Goal: Information Seeking & Learning: Learn about a topic

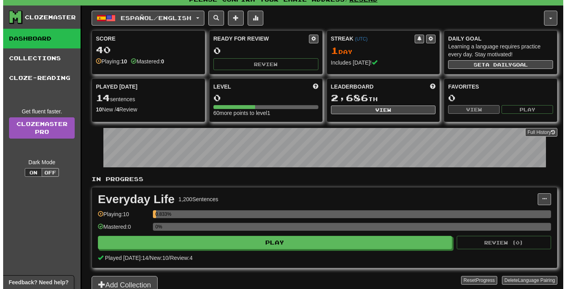
scroll to position [6, 0]
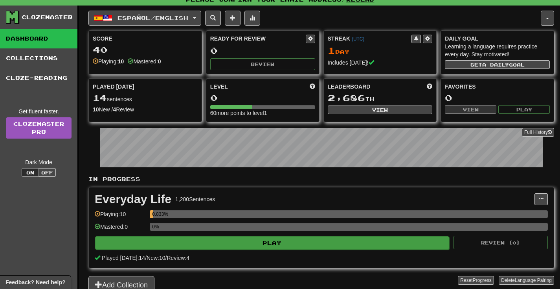
click at [354, 243] on button "Play" at bounding box center [272, 242] width 354 height 13
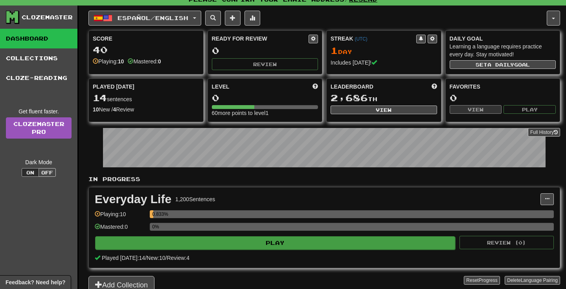
select select "**"
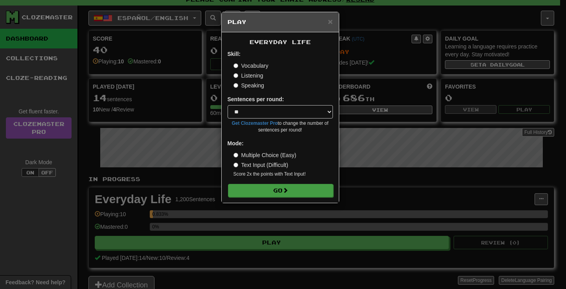
click at [288, 188] on span at bounding box center [286, 190] width 6 height 6
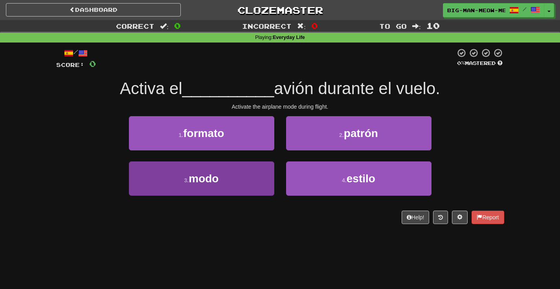
click at [228, 172] on button "3 . modo" at bounding box center [201, 178] width 145 height 34
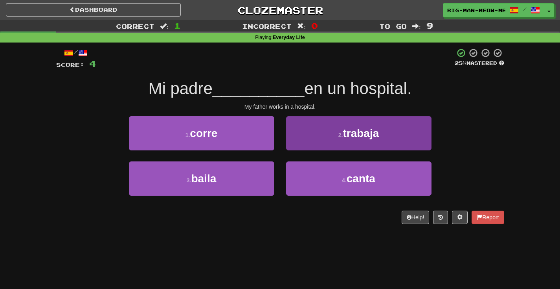
click at [327, 131] on button "2 . trabaja" at bounding box center [358, 133] width 145 height 34
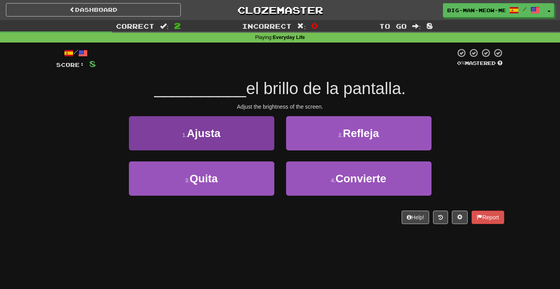
click at [250, 134] on button "1 . Ajusta" at bounding box center [201, 133] width 145 height 34
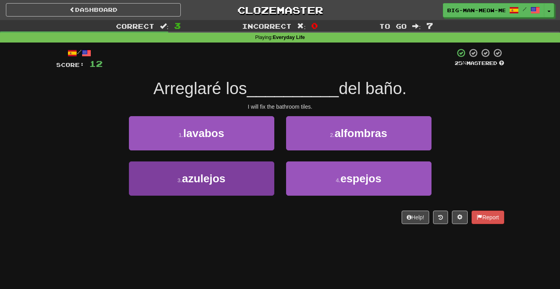
click at [238, 164] on button "3 . azulejos" at bounding box center [201, 178] width 145 height 34
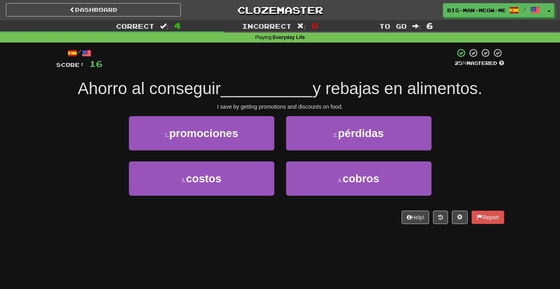
click at [206, 92] on span "Ahorro al conseguir" at bounding box center [149, 88] width 143 height 18
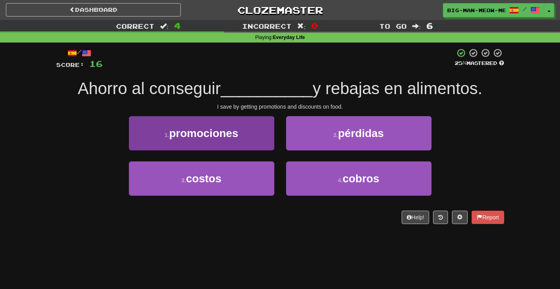
click at [228, 127] on span "promociones" at bounding box center [203, 133] width 69 height 12
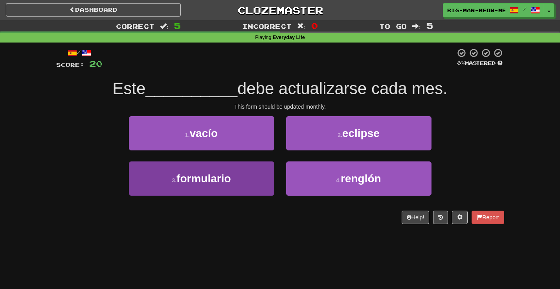
click at [264, 176] on button "3 . formulario" at bounding box center [201, 178] width 145 height 34
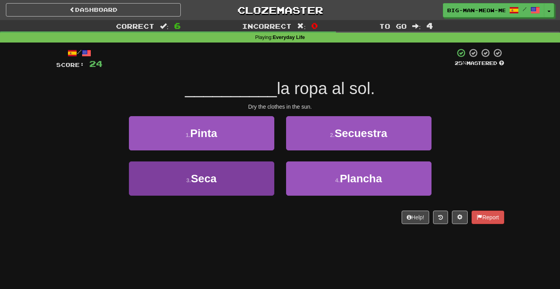
click at [261, 184] on button "3 . Seca" at bounding box center [201, 178] width 145 height 34
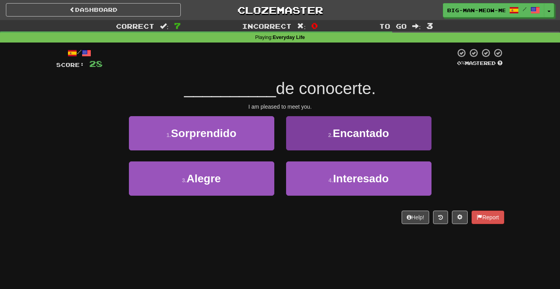
click at [332, 136] on small "2 ." at bounding box center [330, 135] width 5 height 6
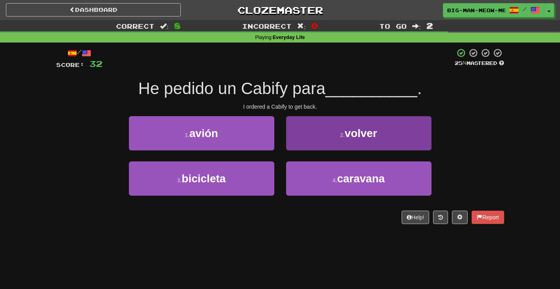
click at [325, 135] on button "2 . volver" at bounding box center [358, 133] width 145 height 34
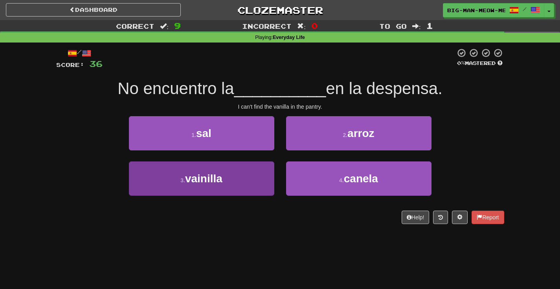
click at [246, 186] on button "3 . vainilla" at bounding box center [201, 178] width 145 height 34
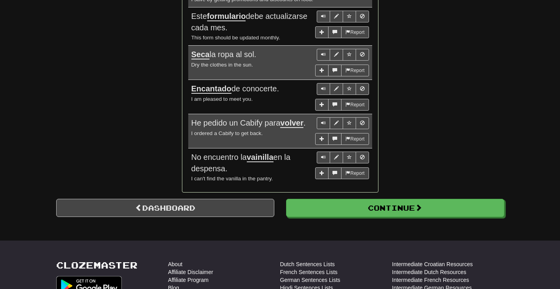
scroll to position [651, 0]
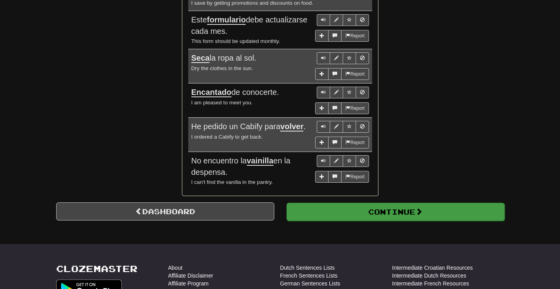
click at [338, 208] on button "Continue" at bounding box center [396, 211] width 218 height 18
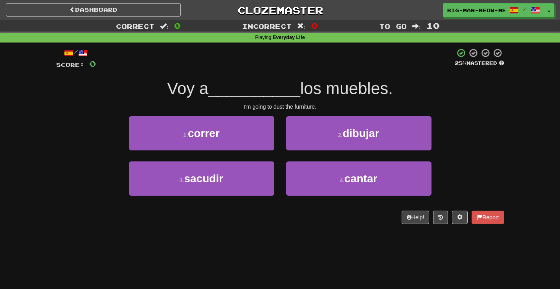
scroll to position [0, 0]
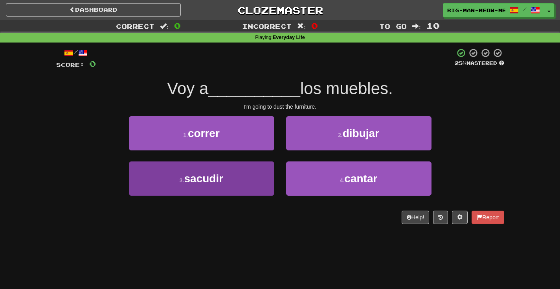
click at [272, 173] on button "3 . sacudir" at bounding box center [201, 178] width 145 height 34
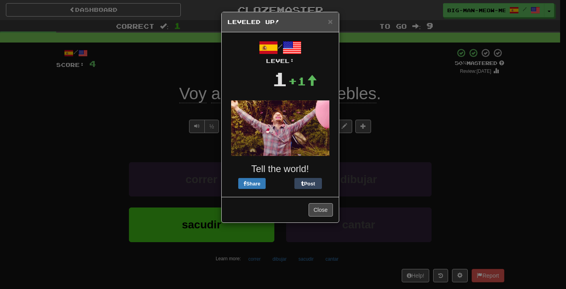
click at [327, 211] on button "Close" at bounding box center [321, 209] width 24 height 13
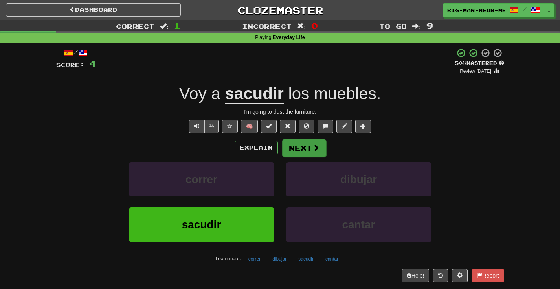
click at [314, 144] on span at bounding box center [315, 147] width 7 height 7
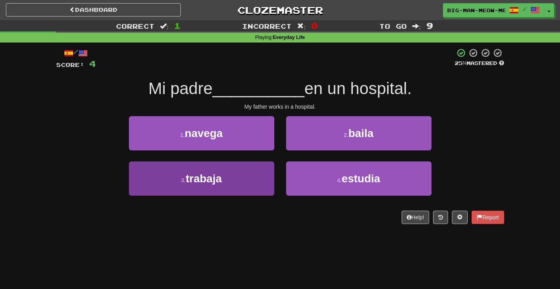
click at [239, 165] on button "3 . trabaja" at bounding box center [201, 178] width 145 height 34
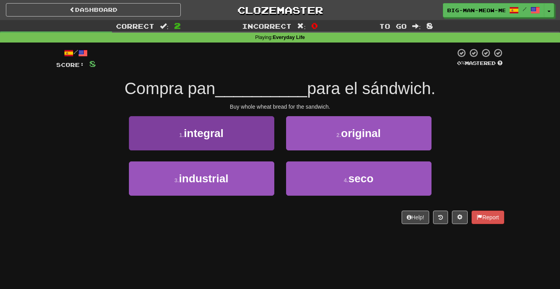
click at [262, 135] on button "1 . integral" at bounding box center [201, 133] width 145 height 34
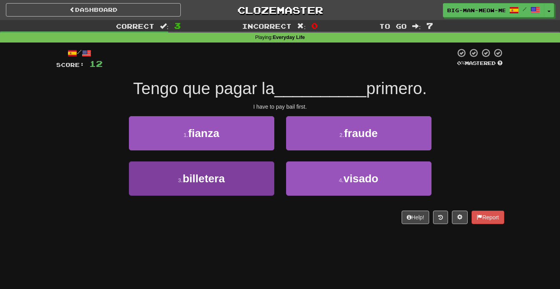
click at [239, 183] on button "3 . billetera" at bounding box center [201, 178] width 145 height 34
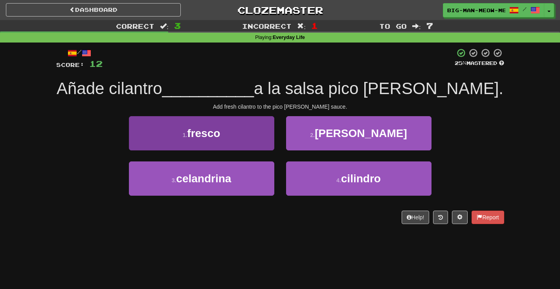
click at [235, 127] on button "1 . fresco" at bounding box center [201, 133] width 145 height 34
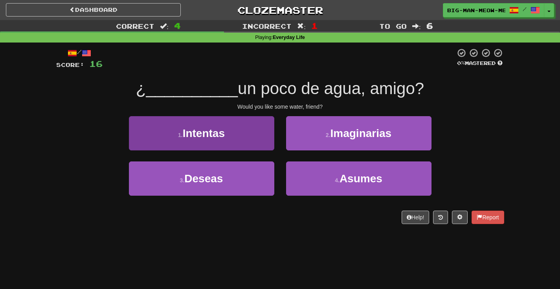
click at [234, 132] on button "1 . Intentas" at bounding box center [201, 133] width 145 height 34
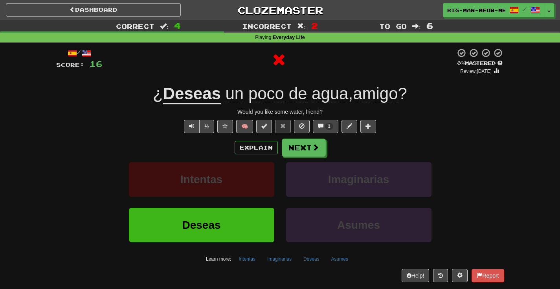
click at [195, 97] on u "Deseas" at bounding box center [192, 94] width 58 height 20
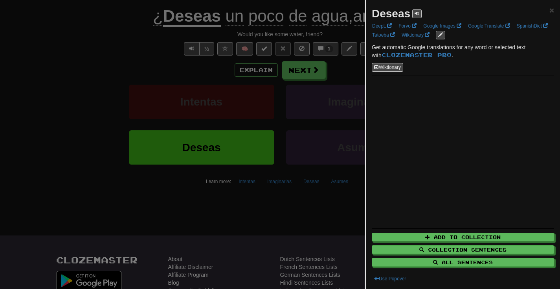
scroll to position [40, 0]
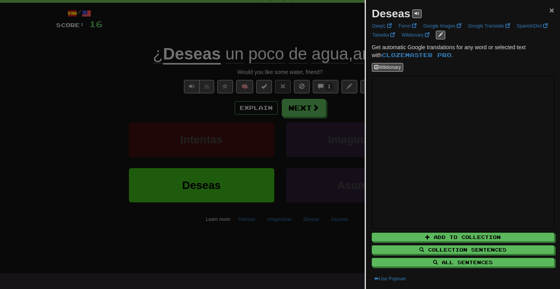
click at [549, 8] on span "×" at bounding box center [551, 10] width 5 height 9
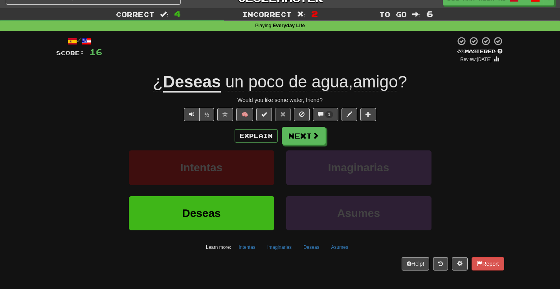
scroll to position [1, 0]
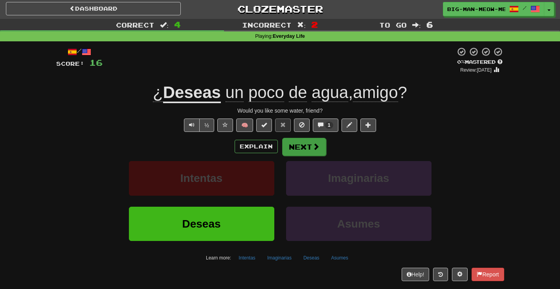
click at [307, 146] on button "Next" at bounding box center [304, 147] width 44 height 18
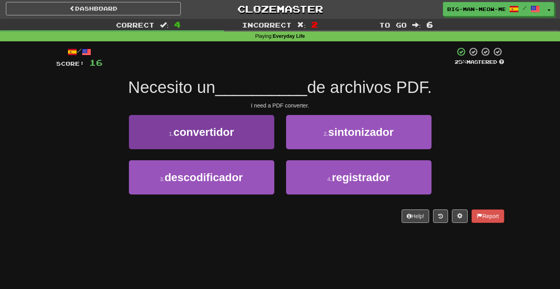
click at [242, 139] on button "1 . convertidor" at bounding box center [201, 132] width 145 height 34
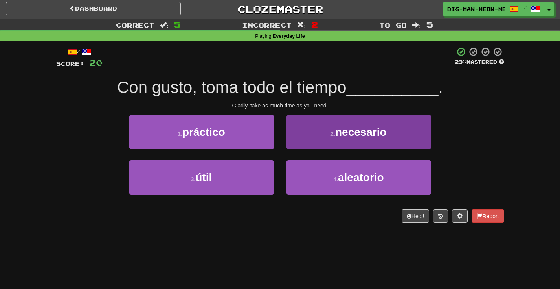
click at [328, 133] on button "2 . necesario" at bounding box center [358, 132] width 145 height 34
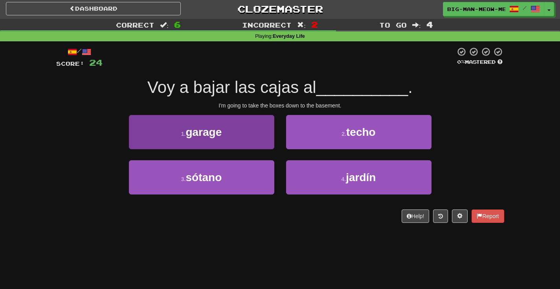
click at [243, 140] on button "1 . garage" at bounding box center [201, 132] width 145 height 34
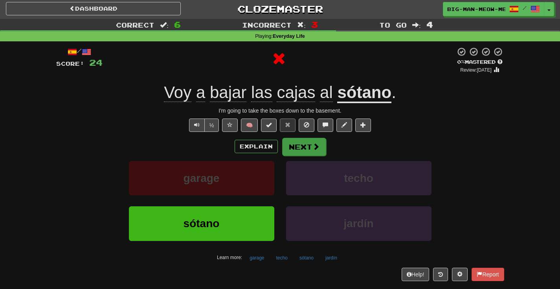
click at [309, 141] on button "Next" at bounding box center [304, 147] width 44 height 18
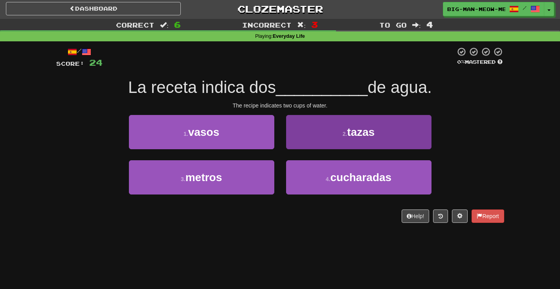
click at [335, 126] on button "2 . tazas" at bounding box center [358, 132] width 145 height 34
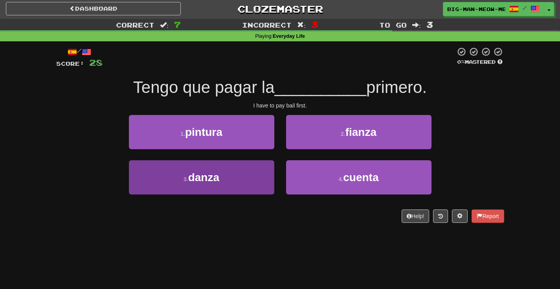
click at [247, 173] on button "3 . danza" at bounding box center [201, 177] width 145 height 34
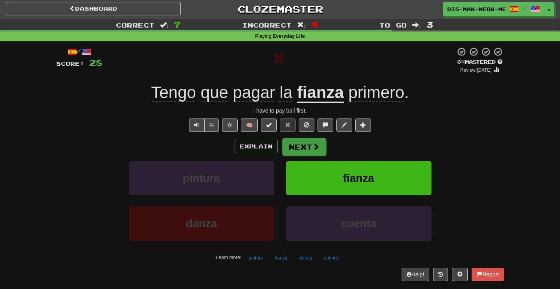
click at [306, 145] on button "Next" at bounding box center [304, 147] width 44 height 18
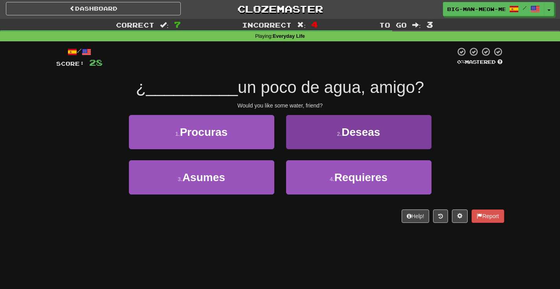
click at [323, 125] on button "2 . Deseas" at bounding box center [358, 132] width 145 height 34
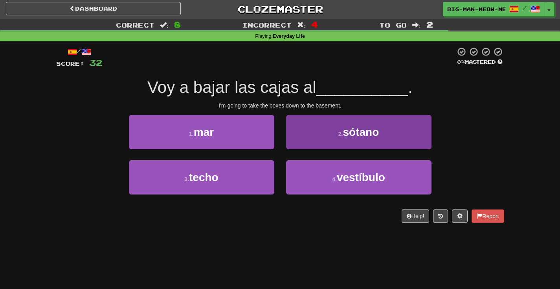
click at [322, 131] on button "2 . sótano" at bounding box center [358, 132] width 145 height 34
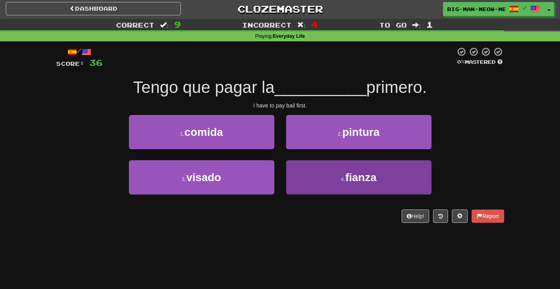
click at [341, 177] on small "4 ." at bounding box center [343, 179] width 5 height 6
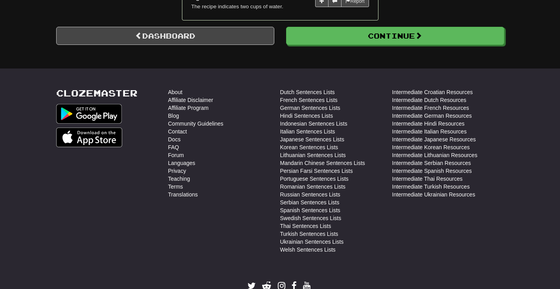
scroll to position [664, 0]
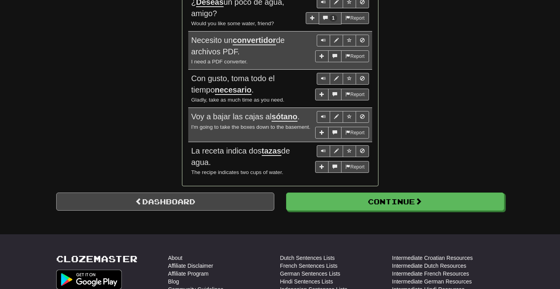
click at [239, 192] on link "Dashboard" at bounding box center [165, 201] width 218 height 18
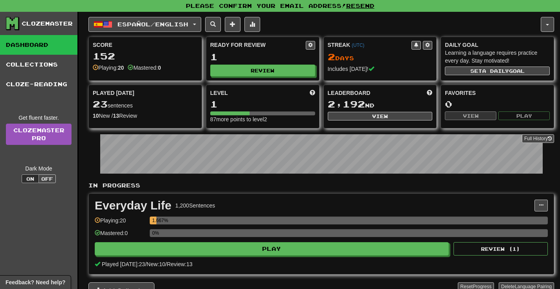
click at [414, 0] on div "Please confirm your email address! Resend" at bounding box center [280, 6] width 560 height 12
